Goal: Navigation & Orientation: Find specific page/section

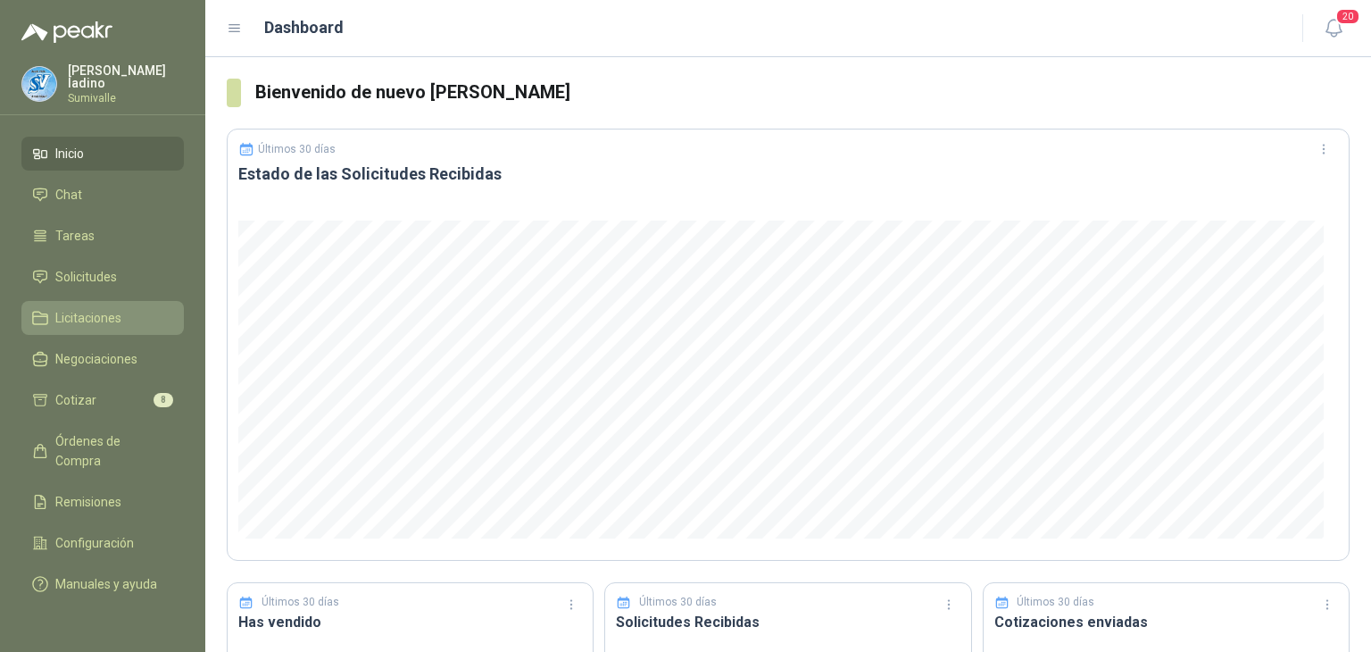
click at [78, 316] on span "Licitaciones" at bounding box center [88, 318] width 66 height 20
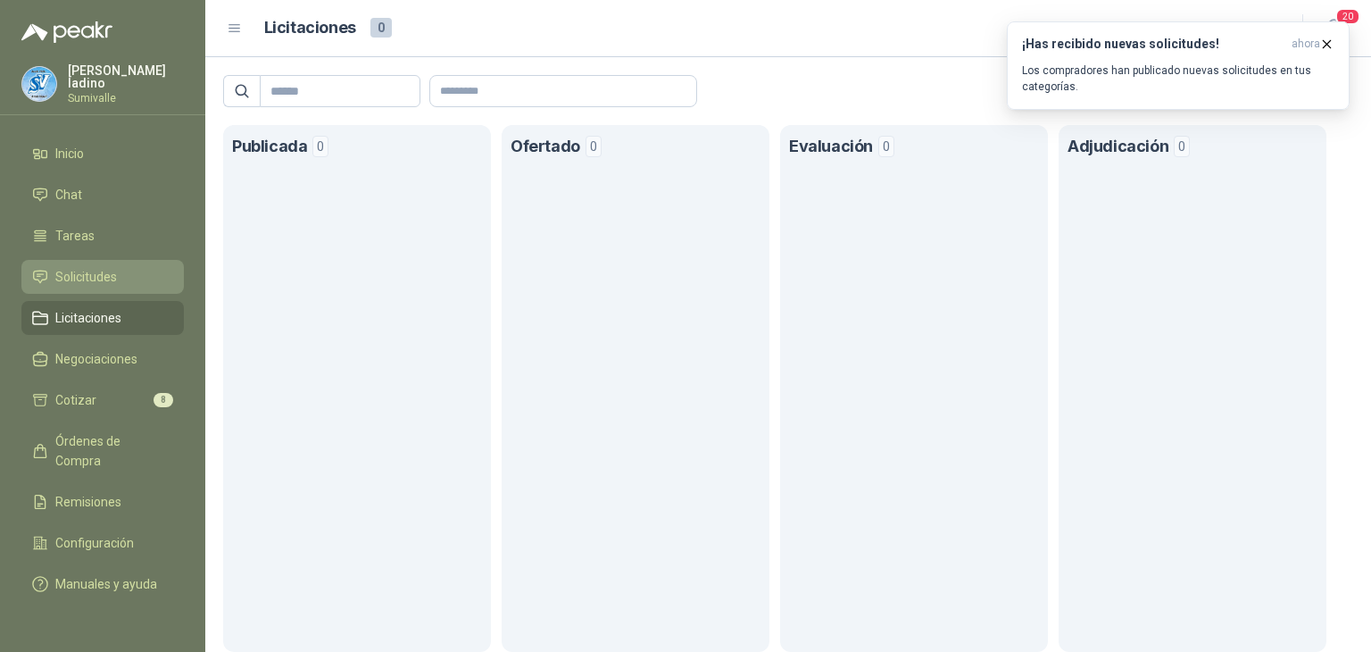
click at [80, 275] on span "Solicitudes" at bounding box center [86, 277] width 62 height 20
